Goal: Check status: Check status

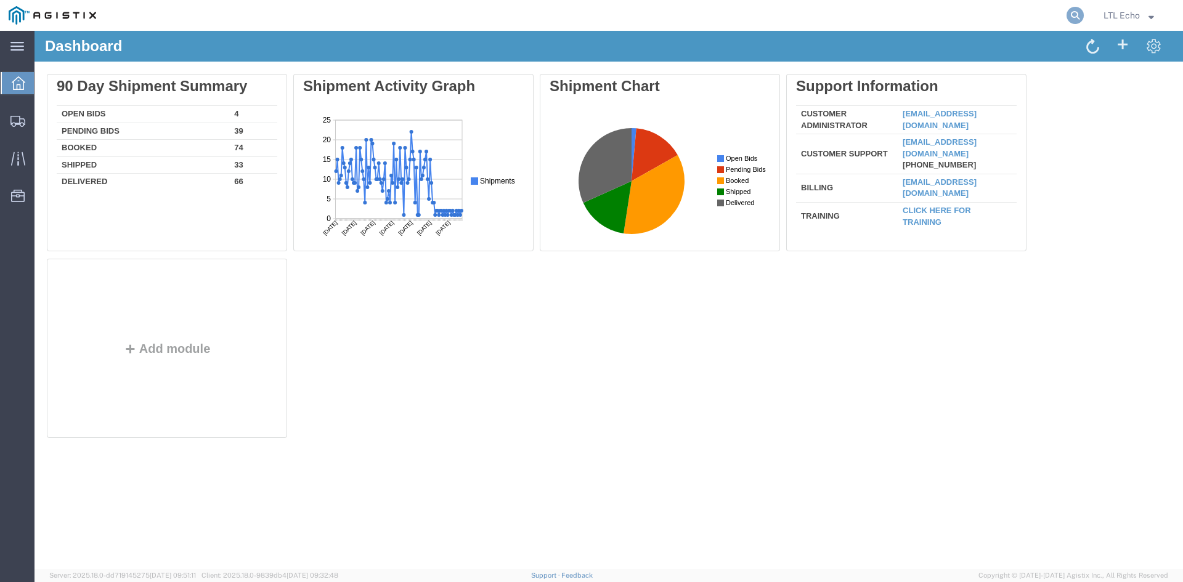
click at [1073, 15] on icon at bounding box center [1074, 15] width 17 height 17
click at [813, 16] on input "search" at bounding box center [879, 16] width 375 height 30
paste input "56275523"
type input "56275523"
click at [1075, 16] on icon at bounding box center [1074, 15] width 17 height 17
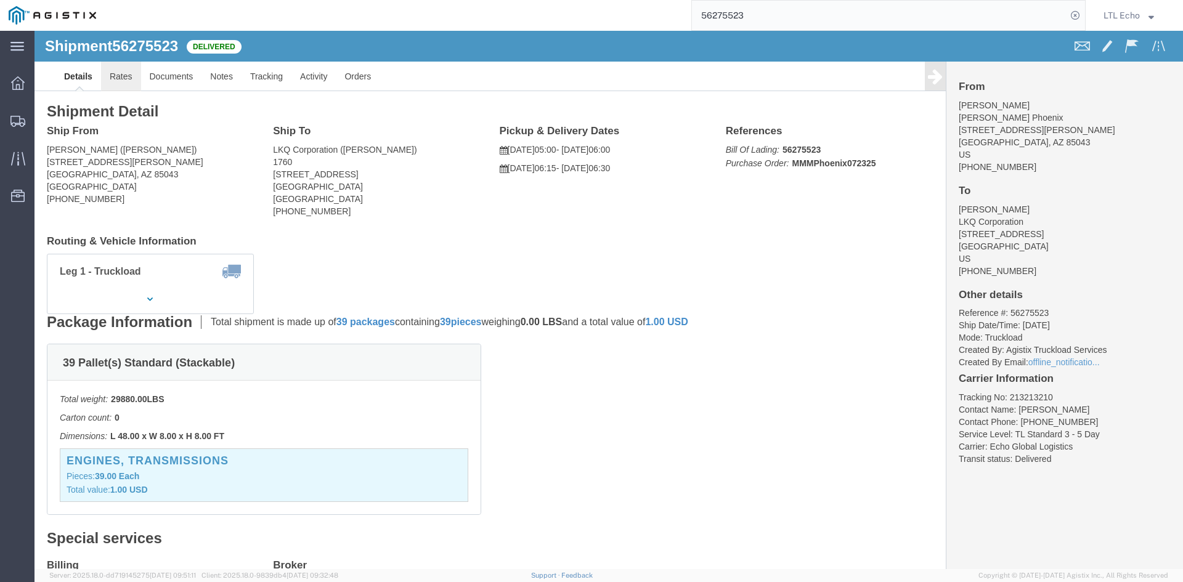
click link "Rates"
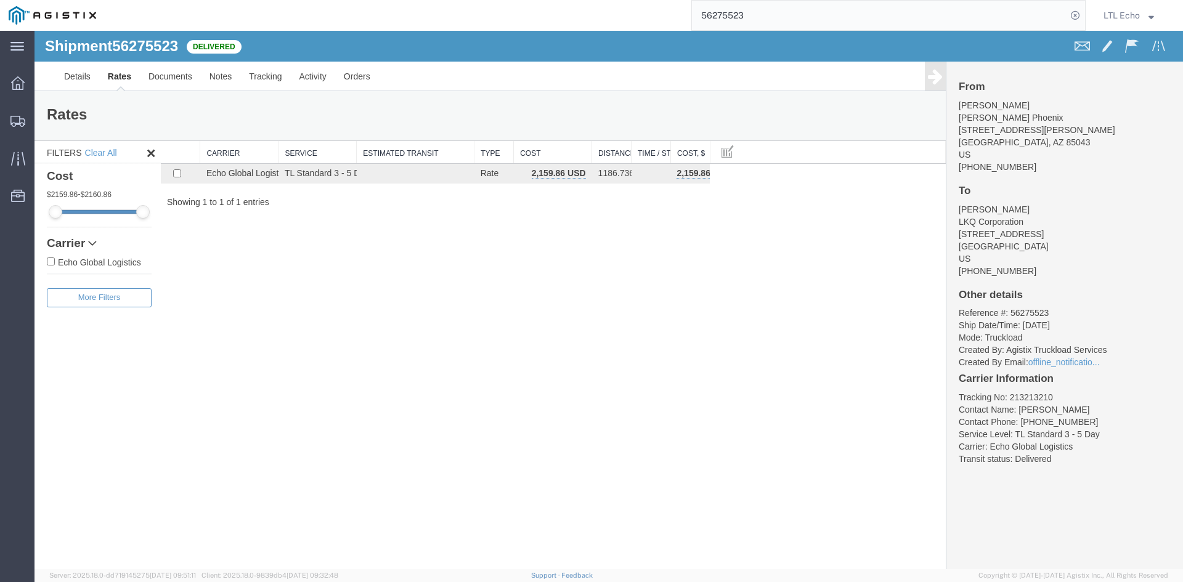
click at [792, 267] on div "Shipment 56275523 1 of 1 Delivered Details Rates Documents Notes Tracking Activ…" at bounding box center [608, 300] width 1148 height 538
